Goal: Check status

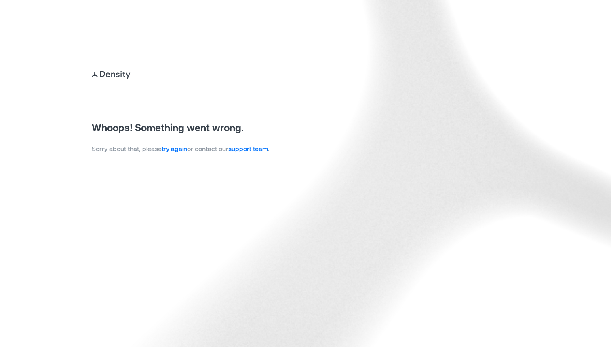
click at [179, 152] on p "Sorry about that, please try again or contact our support team ." at bounding box center [181, 149] width 178 height 10
click at [179, 147] on link "try again" at bounding box center [174, 148] width 25 height 8
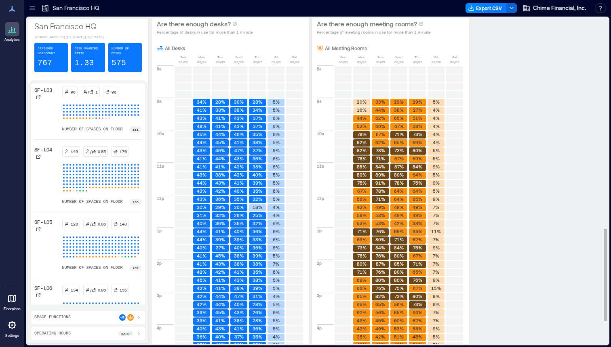
scroll to position [746, 0]
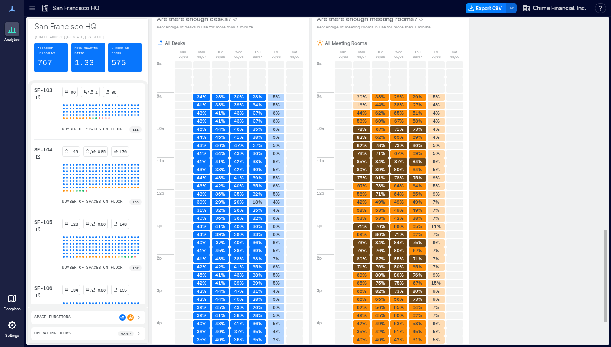
click at [201, 97] on text "34%" at bounding box center [202, 96] width 10 height 5
click at [207, 97] on rect at bounding box center [201, 96] width 17 height 7
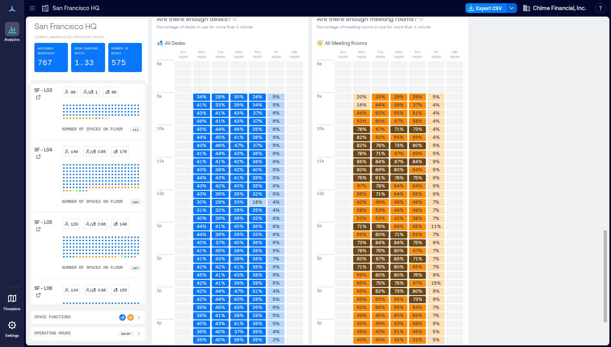
click at [223, 104] on text "33%" at bounding box center [221, 104] width 10 height 5
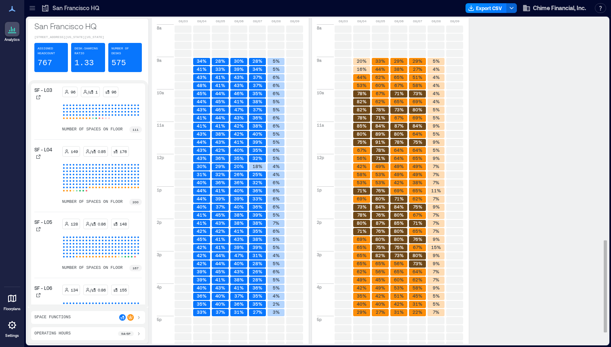
scroll to position [782, 0]
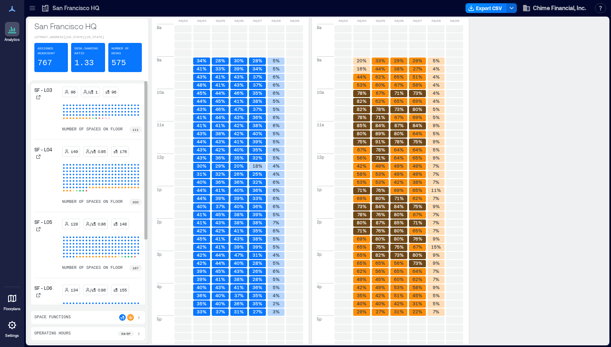
click at [49, 175] on div "SF - L04" at bounding box center [46, 175] width 25 height 59
